Goal: Task Accomplishment & Management: Complete application form

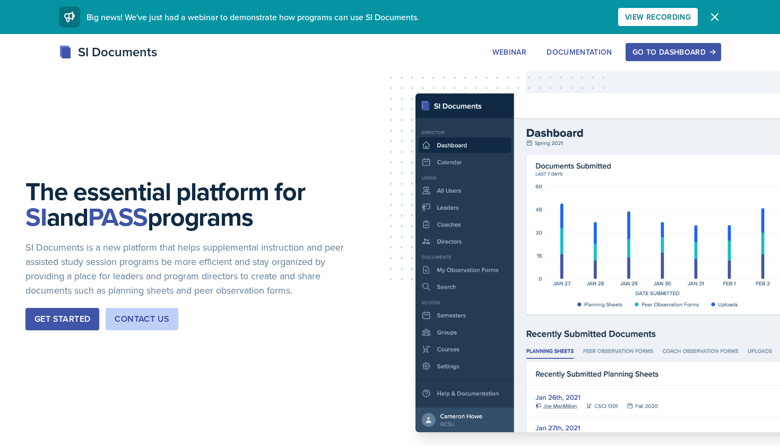
click at [653, 51] on div "Go to Dashboard" at bounding box center [673, 52] width 82 height 8
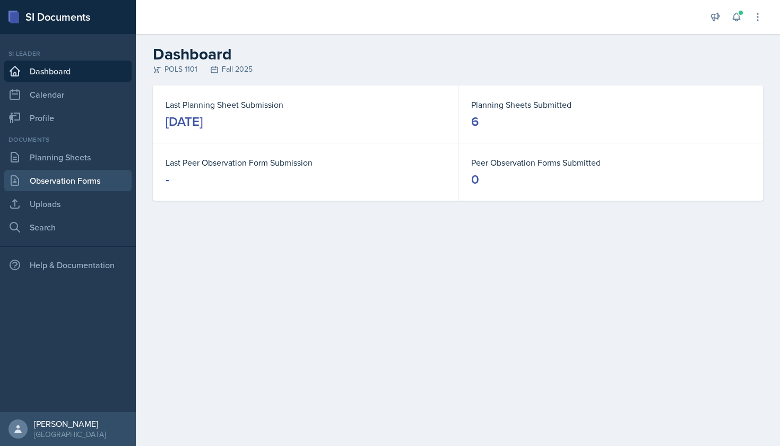
click at [69, 183] on link "Observation Forms" at bounding box center [67, 180] width 127 height 21
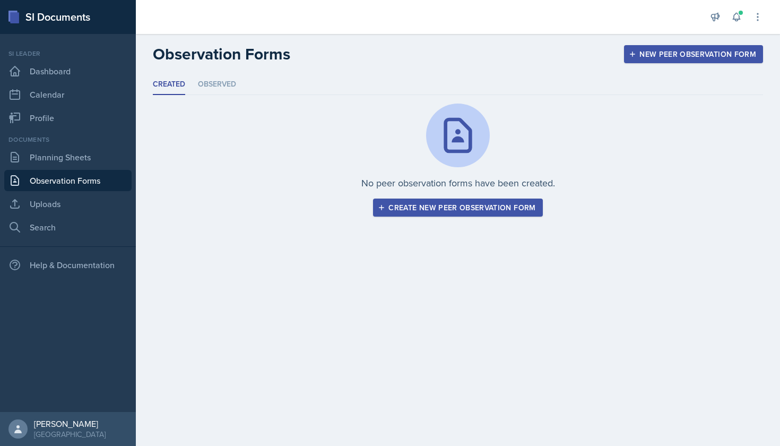
click at [410, 208] on div "Create new peer observation form" at bounding box center [457, 207] width 155 height 8
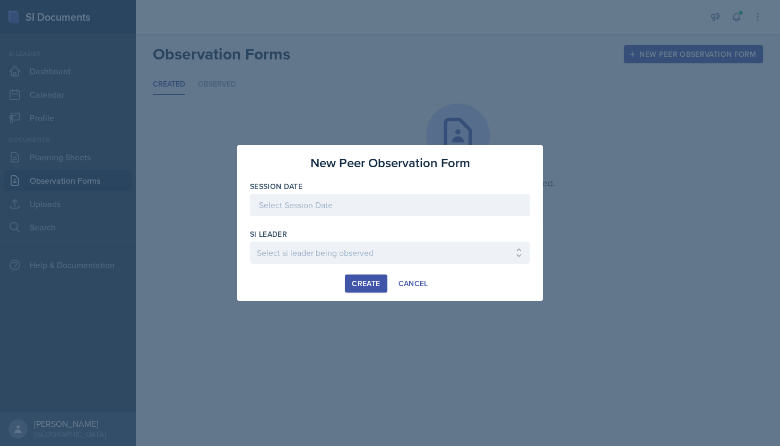
click at [386, 207] on div at bounding box center [390, 205] width 280 height 22
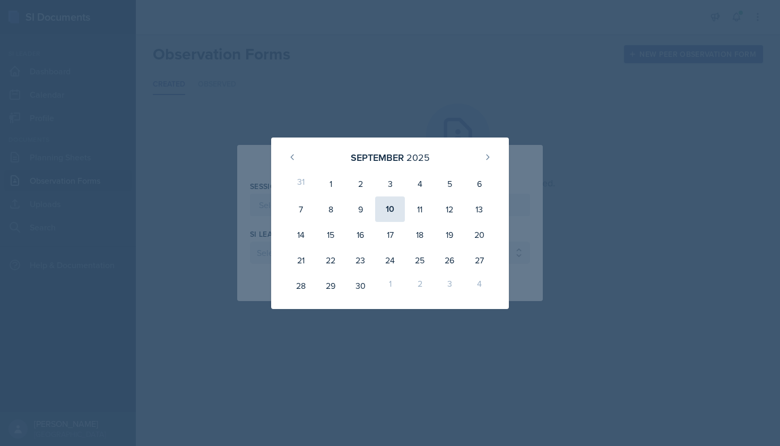
click at [391, 211] on div "10" at bounding box center [390, 208] width 30 height 25
type input "[DATE]"
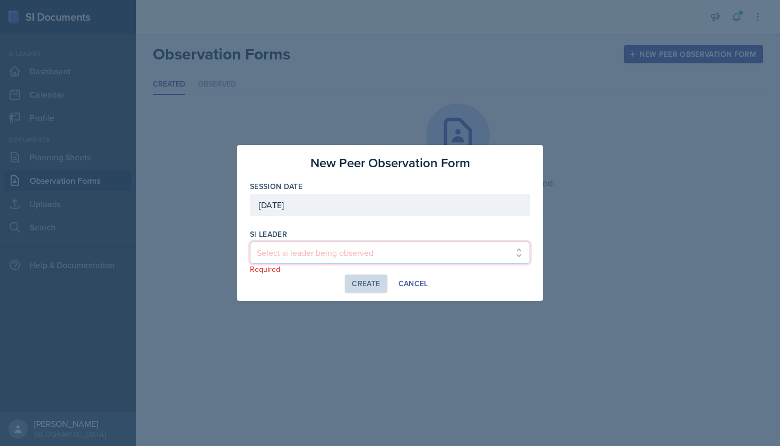
select select "39ccb836-8fb5-4a4f-a414-06c3d4a4210e"
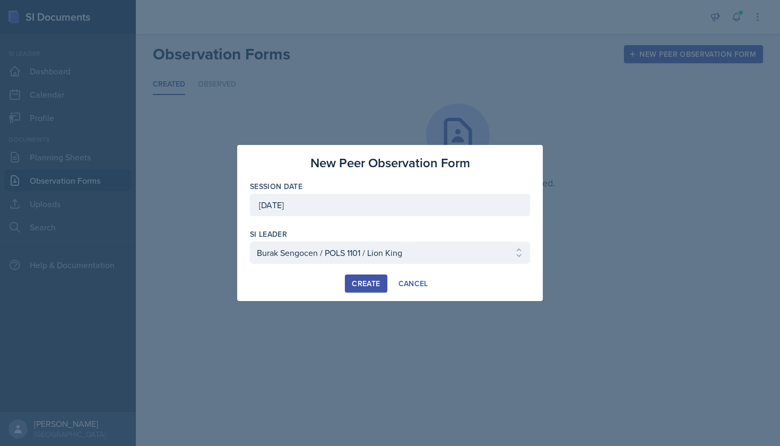
click at [369, 285] on div "Create" at bounding box center [366, 283] width 28 height 8
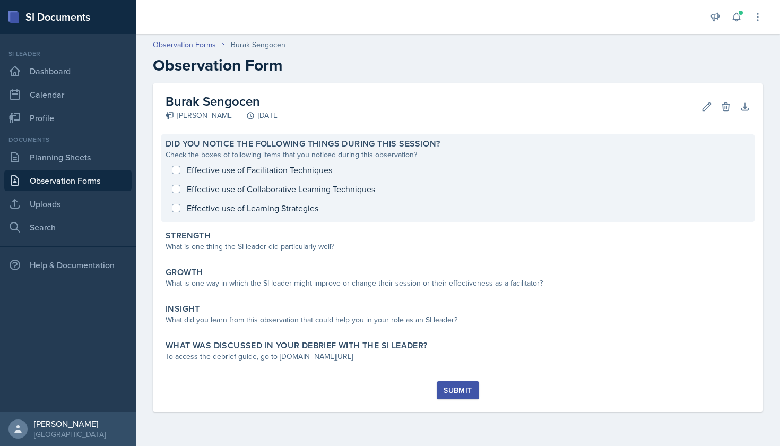
click at [282, 171] on div "Effective use of Facilitation Techniques Effective use of Collaborative Learnin…" at bounding box center [458, 188] width 585 height 57
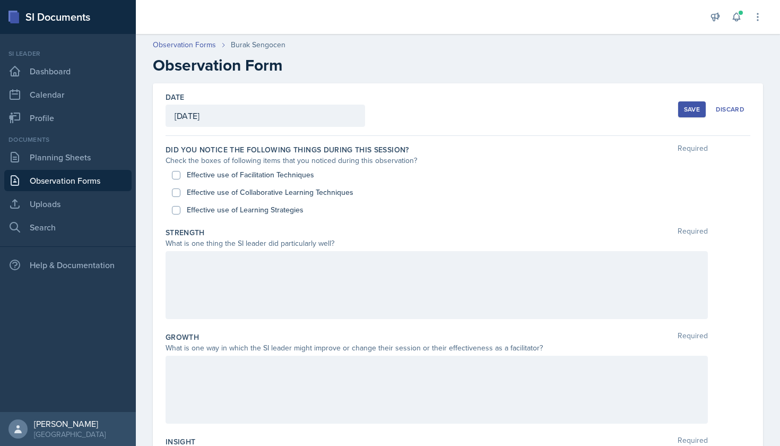
click at [175, 174] on input "Effective use of Facilitation Techniques" at bounding box center [176, 175] width 8 height 8
checkbox input "true"
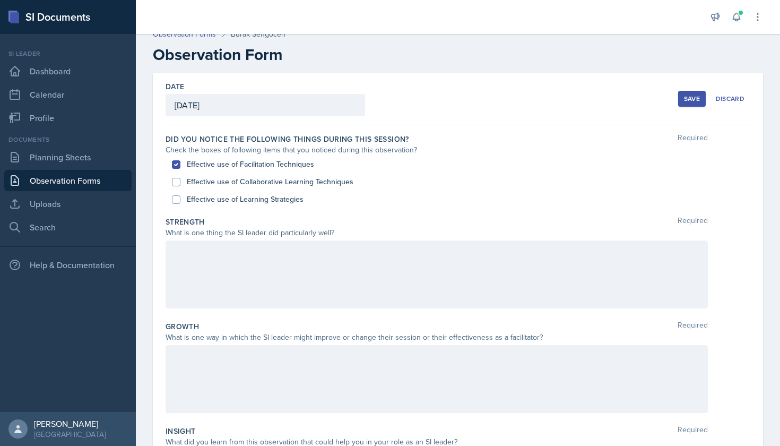
scroll to position [19, 0]
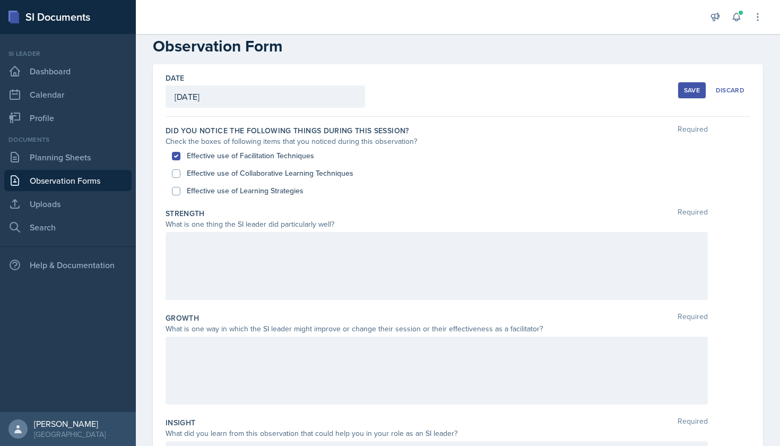
click at [174, 192] on input "Effective use of Learning Strategies" at bounding box center [176, 191] width 8 height 8
checkbox input "true"
click at [192, 244] on div at bounding box center [437, 266] width 542 height 68
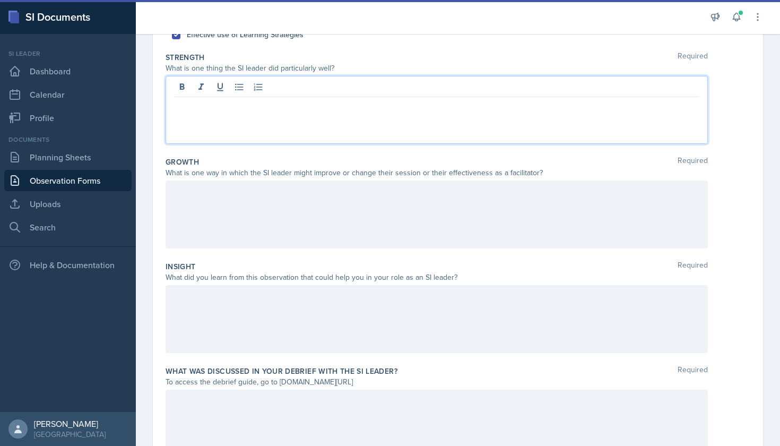
scroll to position [174, 0]
click at [176, 105] on p "The SI leader planned" at bounding box center [437, 107] width 524 height 13
click at [178, 105] on p "The SI leader planned" at bounding box center [437, 107] width 524 height 13
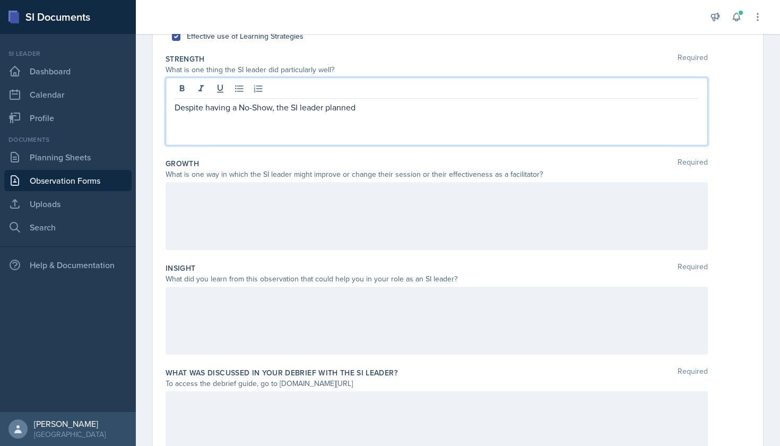
click at [371, 109] on p "Despite having a No-Show, the SI leader planned" at bounding box center [437, 107] width 524 height 13
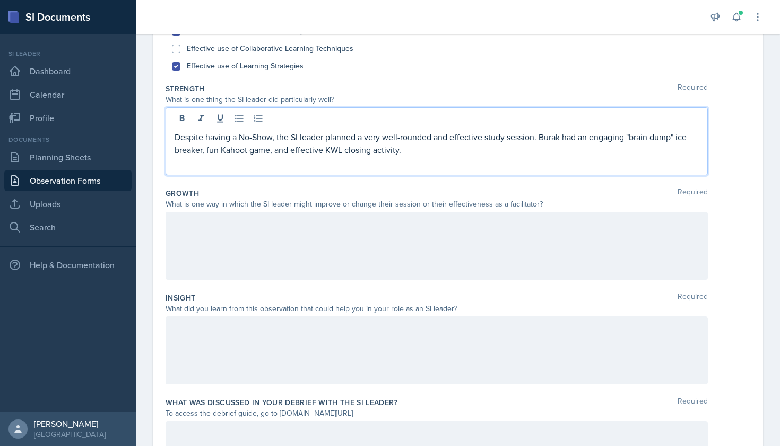
scroll to position [141, 0]
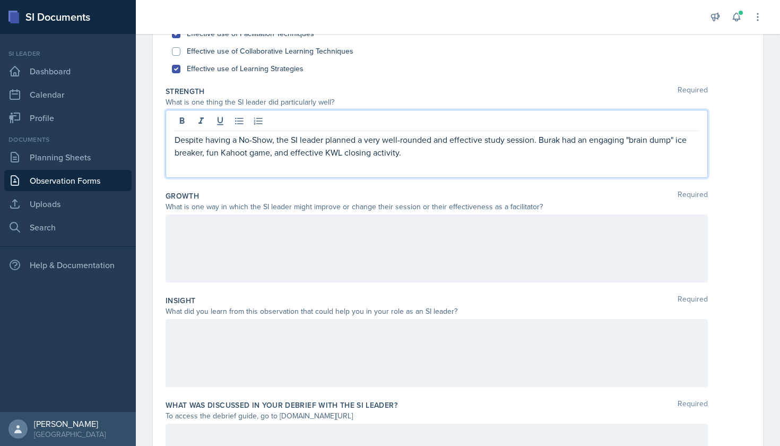
click at [399, 233] on div at bounding box center [437, 248] width 542 height 68
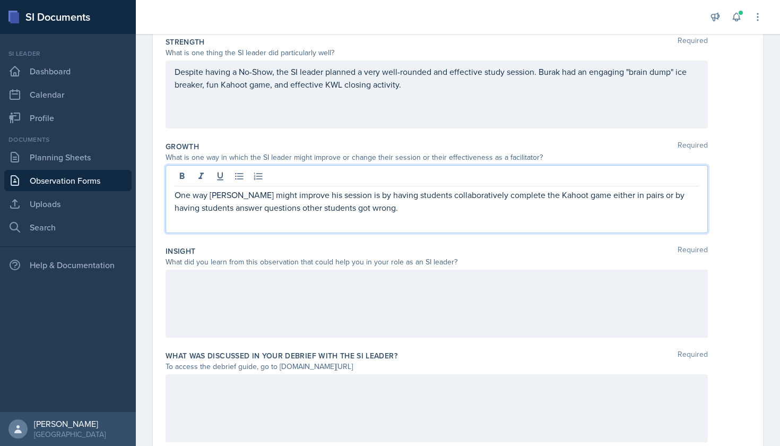
scroll to position [197, 0]
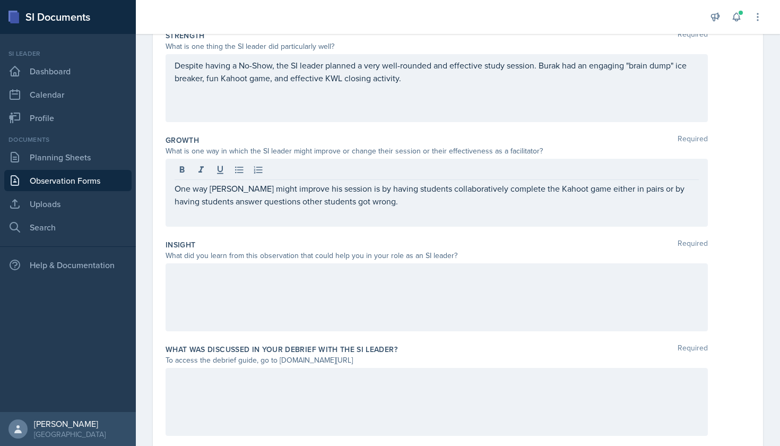
click at [362, 283] on div at bounding box center [437, 297] width 542 height 68
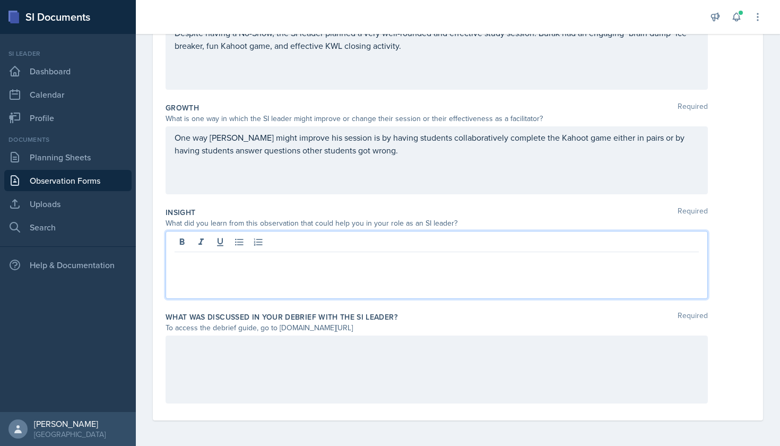
scroll to position [0, 0]
click at [230, 343] on div at bounding box center [437, 369] width 542 height 68
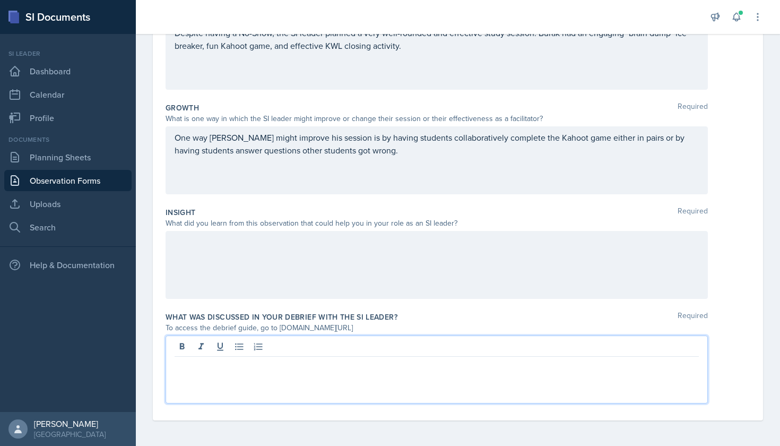
click at [216, 270] on div at bounding box center [437, 265] width 542 height 68
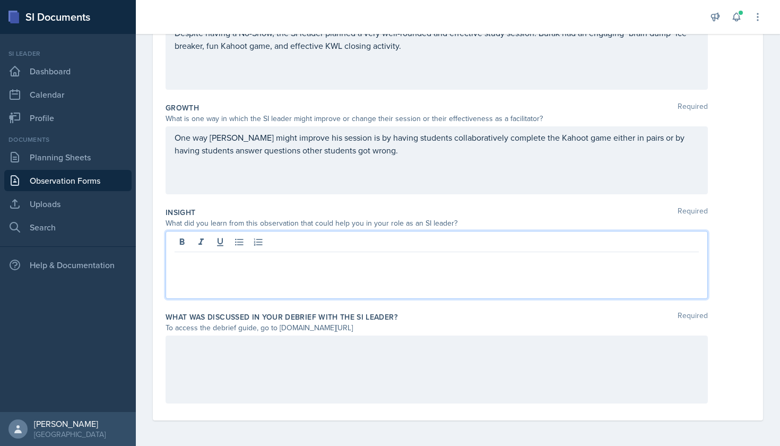
click at [562, 254] on div at bounding box center [437, 265] width 542 height 68
click at [234, 260] on p "I learned a new closing activity" at bounding box center [437, 260] width 524 height 13
click at [306, 259] on p "I learned a new closing activity" at bounding box center [437, 260] width 524 height 13
click at [231, 257] on p "I learned a new closing activity that I can incorporate in my own session" at bounding box center [437, 260] width 524 height 13
click at [288, 260] on p "I learned a new closing activity that I can incorporate in my own session" at bounding box center [437, 260] width 524 height 13
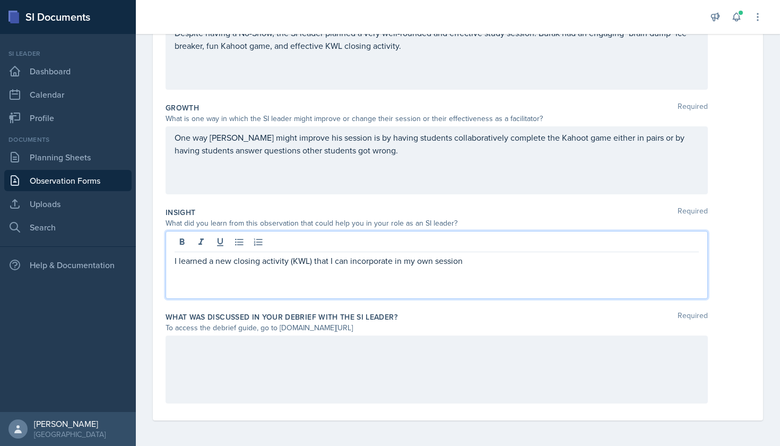
click at [493, 264] on p "I learned a new closing activity (KWL) that I can incorporate in my own session" at bounding box center [437, 260] width 524 height 13
click at [412, 370] on div at bounding box center [437, 369] width 542 height 68
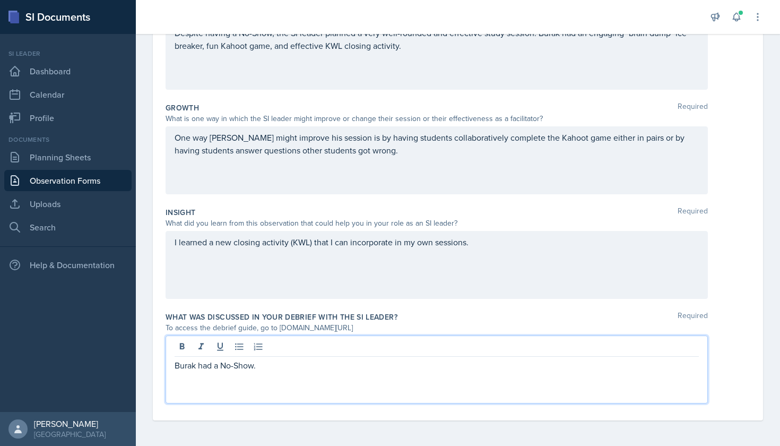
click at [176, 366] on p "Burak had a No-Show." at bounding box center [437, 365] width 524 height 13
drag, startPoint x: 341, startPoint y: 370, endPoint x: 229, endPoint y: 362, distance: 112.8
click at [229, 362] on p "In our debrief, Burak had a No-Show." at bounding box center [437, 365] width 524 height 13
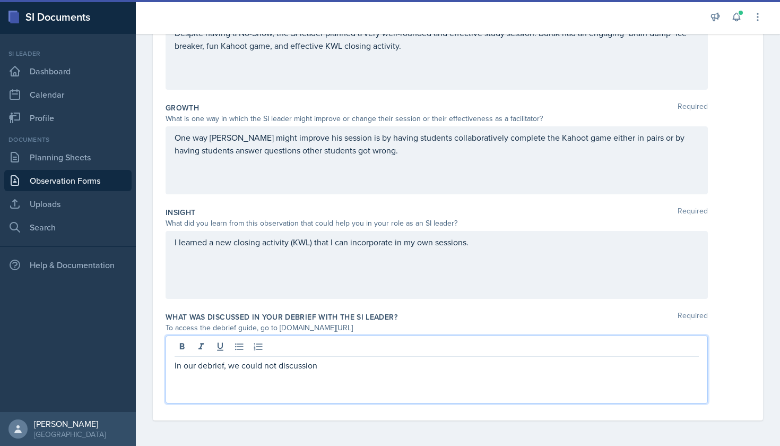
click at [325, 369] on p "In our debrief, we could not discussion" at bounding box center [437, 365] width 524 height 13
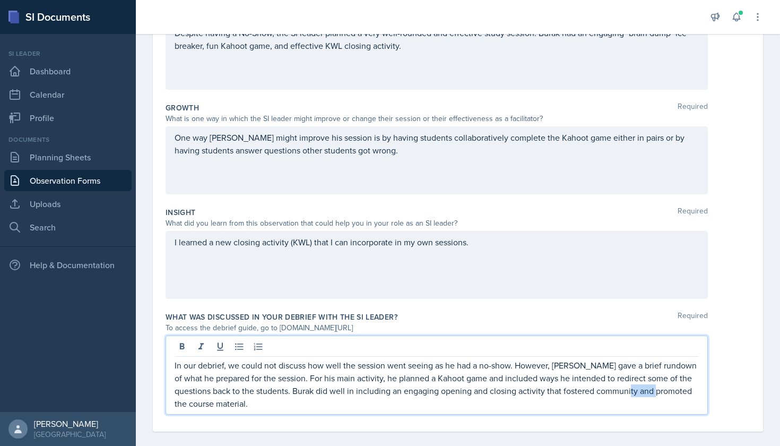
drag, startPoint x: 653, startPoint y: 392, endPoint x: 619, endPoint y: 392, distance: 34.0
click at [619, 392] on p "In our debrief, we could not discuss how well the session went seeing as he had…" at bounding box center [437, 384] width 524 height 51
click at [400, 390] on p "In our debrief, we could not discuss how well the session went seeing as he had…" at bounding box center [437, 384] width 524 height 51
click at [227, 401] on p "In our debrief, we could not discuss how well the session went seeing as he had…" at bounding box center [437, 384] width 524 height 51
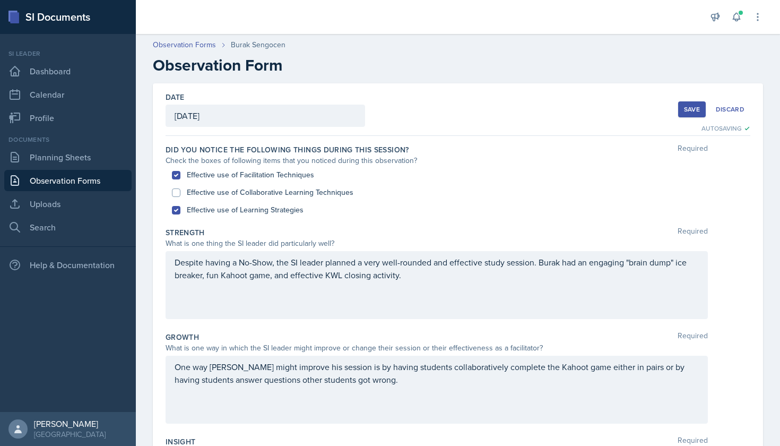
click at [689, 109] on div "Save" at bounding box center [692, 109] width 16 height 8
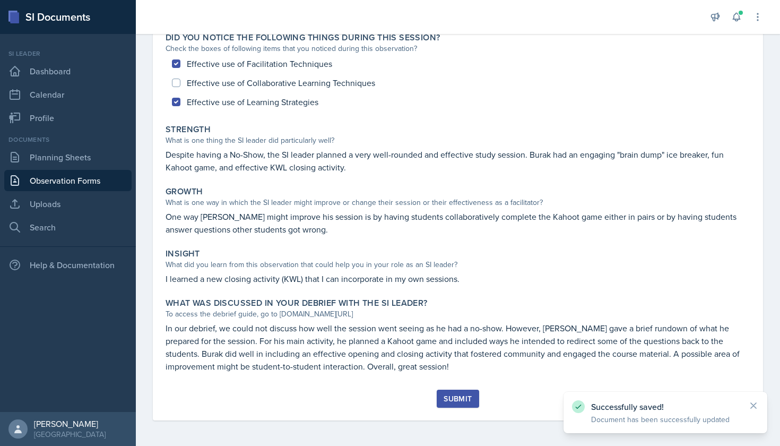
scroll to position [106, 0]
click at [461, 396] on div "Submit" at bounding box center [458, 398] width 28 height 8
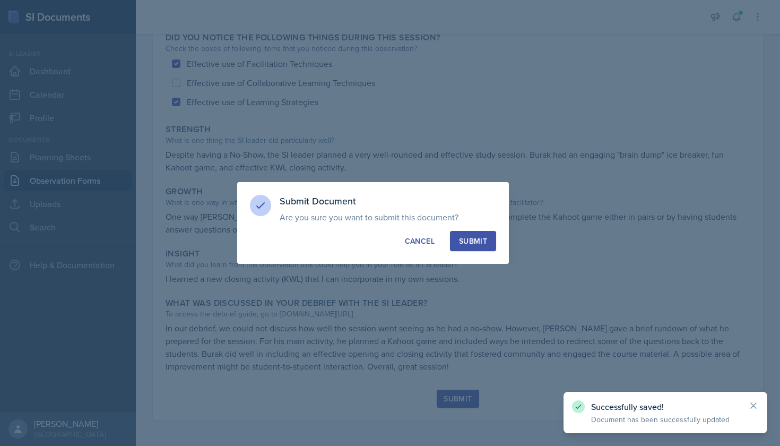
click at [481, 239] on div "Submit" at bounding box center [473, 241] width 28 height 11
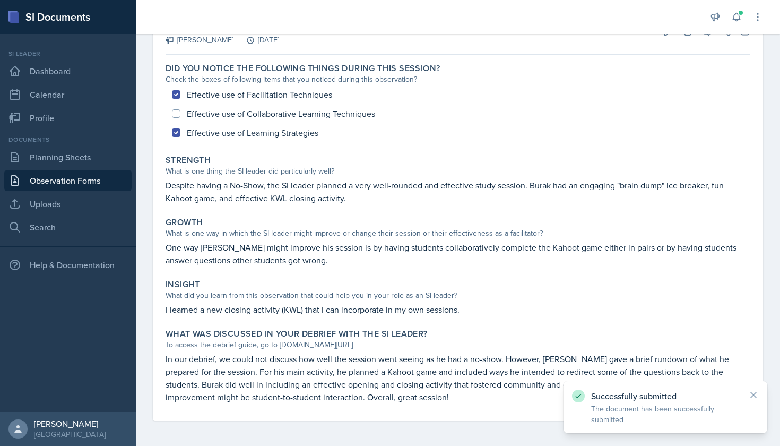
scroll to position [0, 0]
click at [74, 177] on link "Observation Forms" at bounding box center [67, 180] width 127 height 21
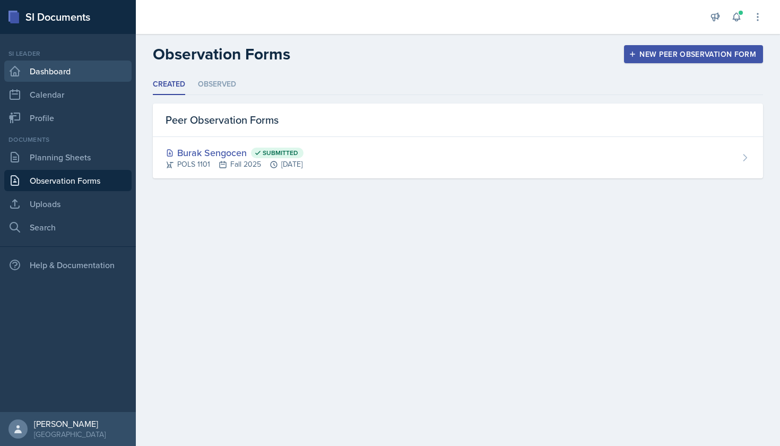
click at [73, 76] on link "Dashboard" at bounding box center [67, 70] width 127 height 21
